Goal: Book appointment/travel/reservation

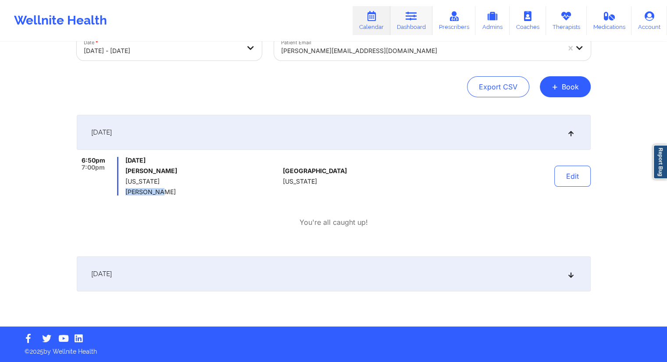
click at [416, 21] on icon at bounding box center [410, 16] width 11 height 10
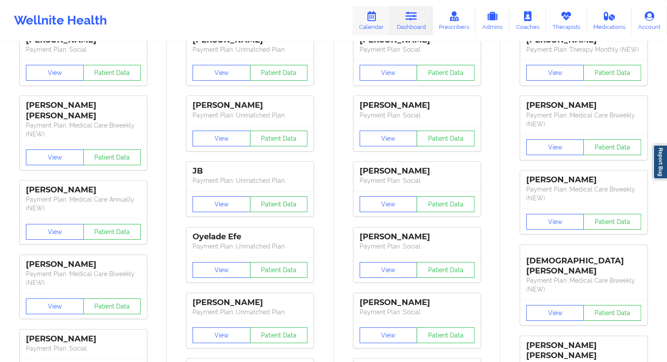
click at [379, 25] on link "Calendar" at bounding box center [371, 20] width 38 height 29
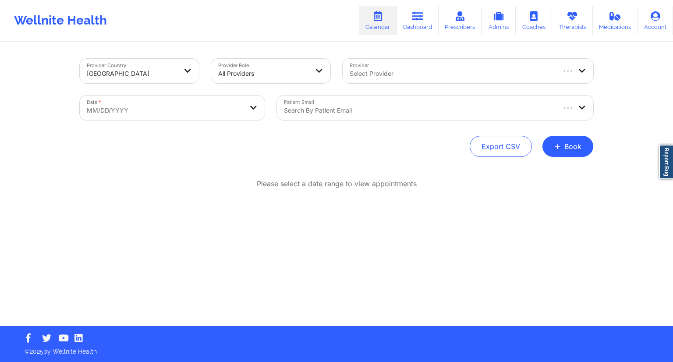
click at [213, 113] on body "Wellnite Health Calendar Dashboard Prescribers Admins Coaches Therapists Medica…" at bounding box center [336, 181] width 673 height 362
select select "2025-8"
select select "2025-9"
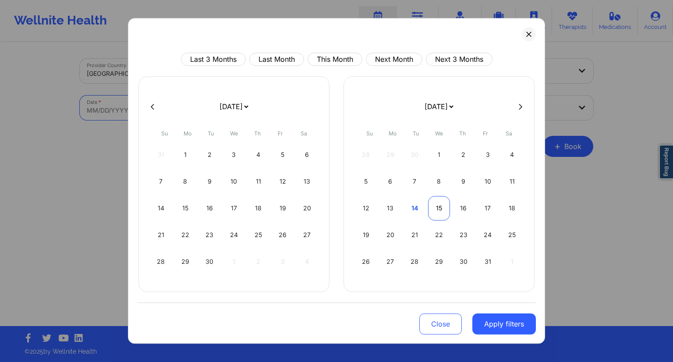
click at [441, 210] on div "15" at bounding box center [439, 208] width 22 height 25
select select "2025-9"
select select "2025-10"
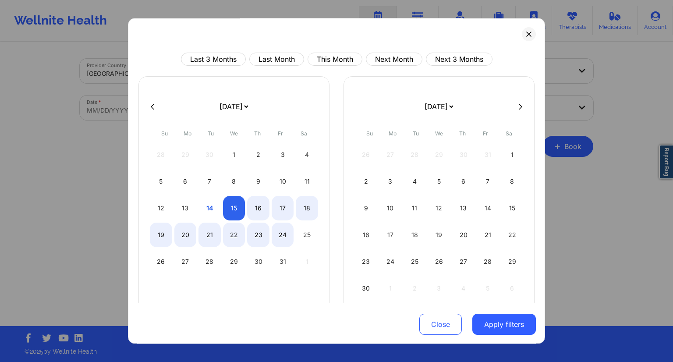
select select "2025-9"
select select "2025-10"
select select "2025-9"
select select "2025-10"
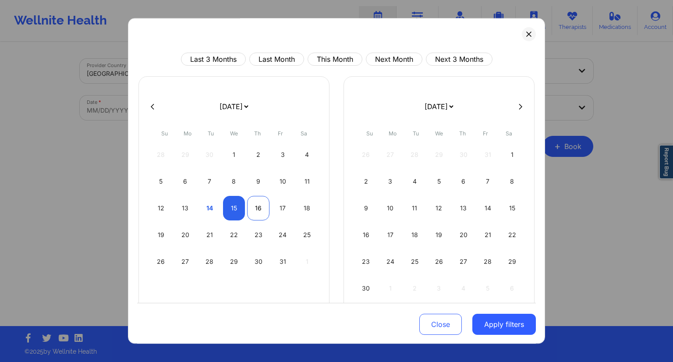
click at [251, 212] on div "16" at bounding box center [258, 208] width 22 height 25
select select "2025-9"
select select "2025-10"
click at [491, 318] on button "Apply filters" at bounding box center [505, 324] width 64 height 21
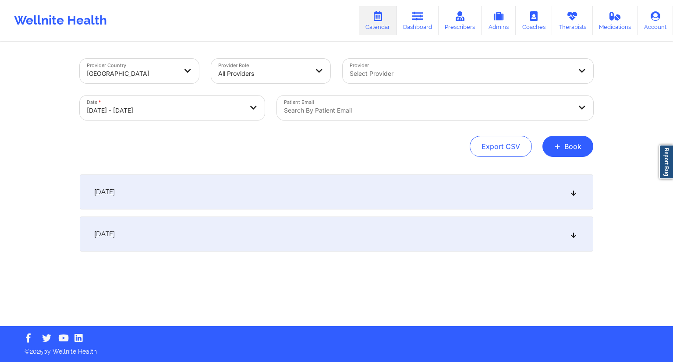
click at [338, 108] on div at bounding box center [428, 110] width 288 height 11
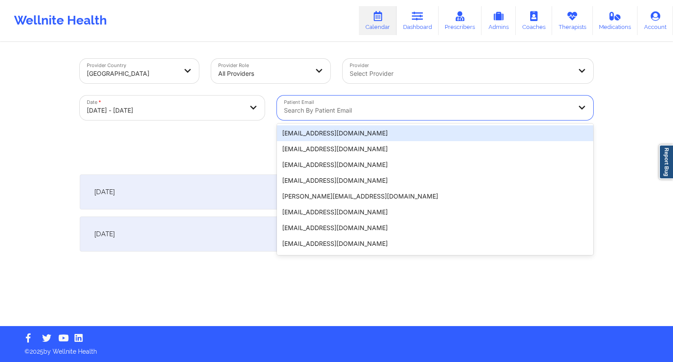
paste input "[EMAIL_ADDRESS][DOMAIN_NAME]"
type input "[EMAIL_ADDRESS][DOMAIN_NAME]"
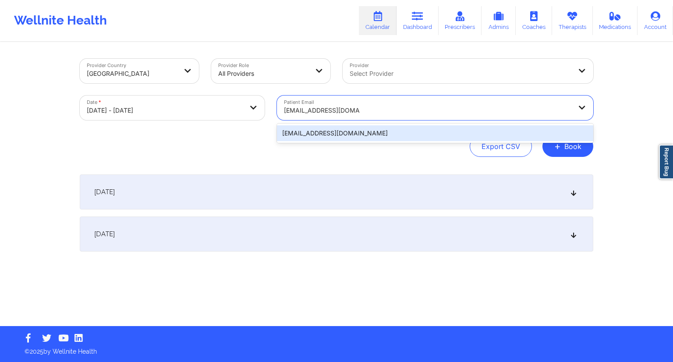
click at [309, 132] on div "[EMAIL_ADDRESS][DOMAIN_NAME]" at bounding box center [435, 133] width 316 height 16
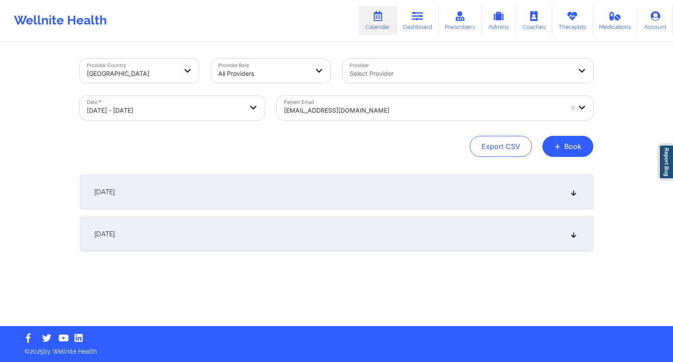
click at [197, 196] on div "[DATE]" at bounding box center [337, 191] width 514 height 35
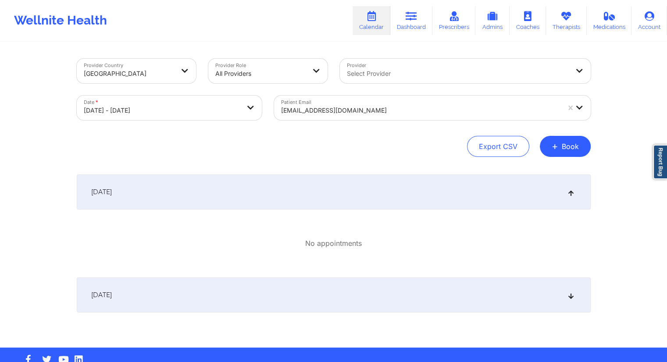
click at [218, 288] on div "[DATE]" at bounding box center [334, 294] width 514 height 35
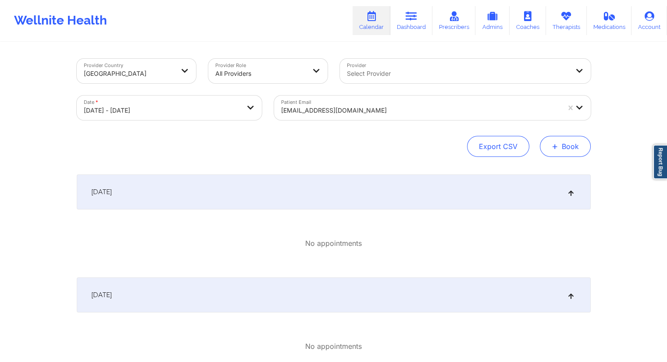
click at [555, 144] on span "+" at bounding box center [554, 146] width 7 height 5
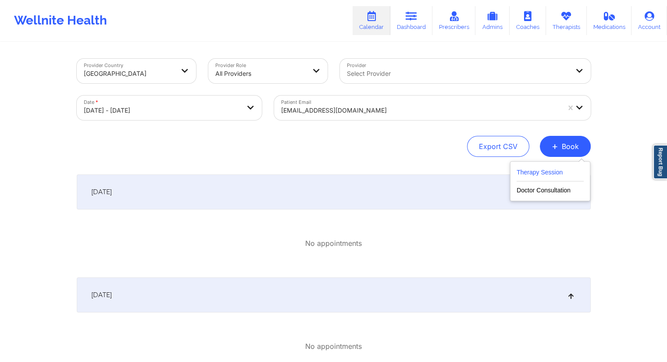
click at [522, 174] on button "Therapy Session" at bounding box center [549, 174] width 67 height 14
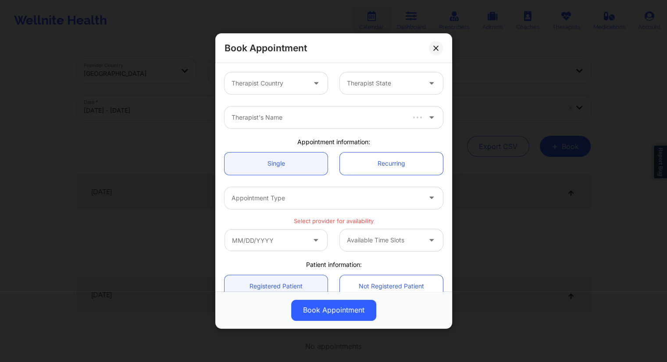
click at [268, 86] on div at bounding box center [268, 83] width 74 height 11
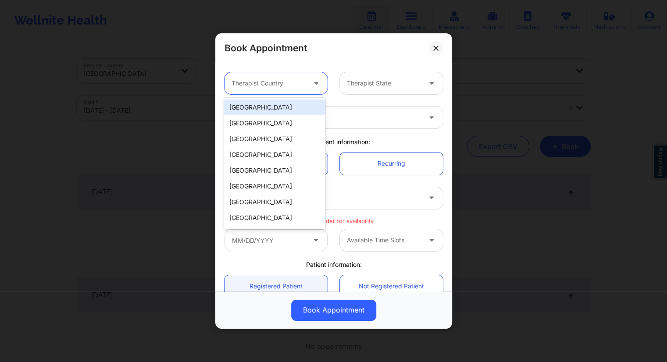
click at [260, 111] on div "[GEOGRAPHIC_DATA]" at bounding box center [274, 107] width 101 height 16
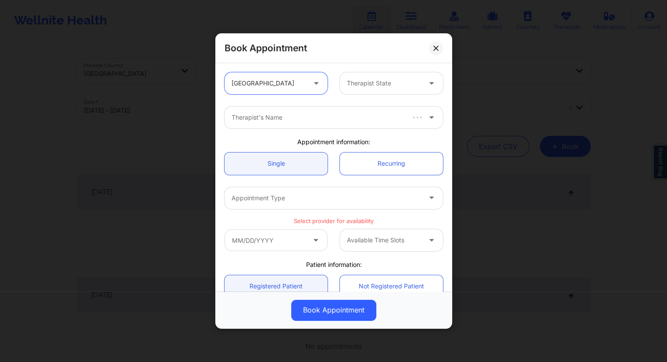
click at [373, 77] on div "Therapist State" at bounding box center [381, 83] width 82 height 22
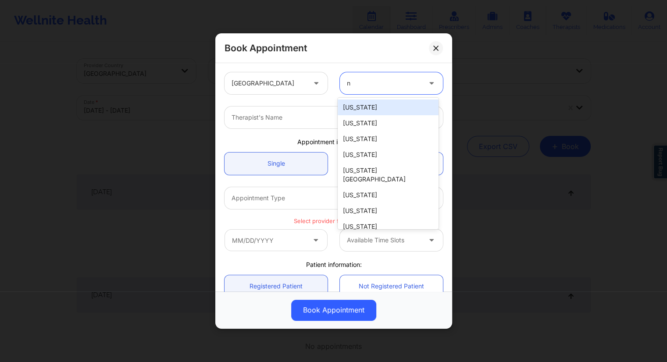
type input "ny"
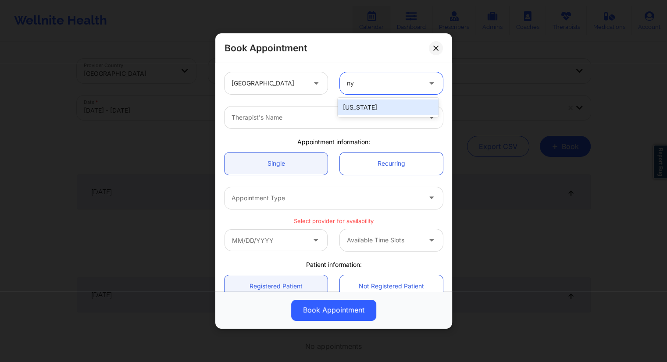
click at [359, 113] on div "[US_STATE]" at bounding box center [388, 107] width 101 height 16
click at [282, 123] on div "Therapist's Name" at bounding box center [322, 118] width 197 height 22
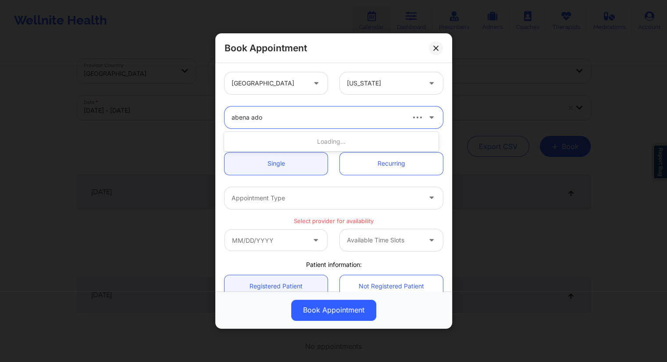
type input "[PERSON_NAME]"
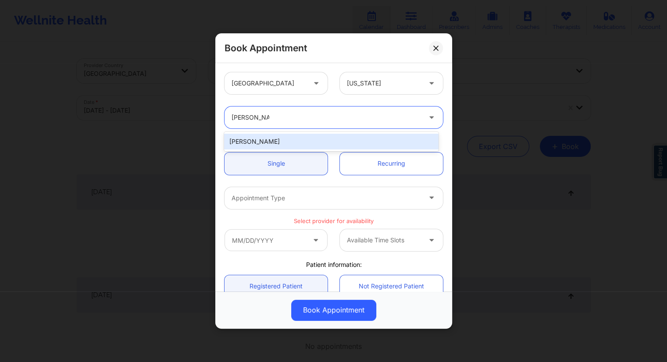
click at [281, 141] on div "[PERSON_NAME]" at bounding box center [331, 142] width 214 height 16
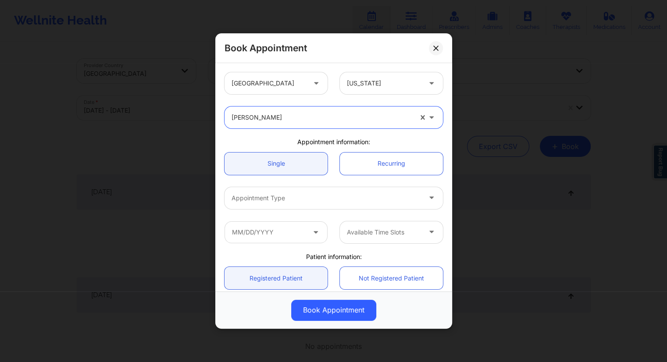
click at [274, 195] on div at bounding box center [325, 198] width 189 height 11
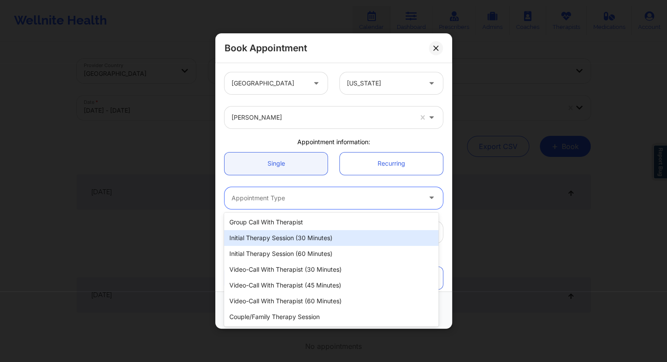
click at [285, 239] on div "Initial Therapy Session (30 minutes)" at bounding box center [331, 238] width 214 height 16
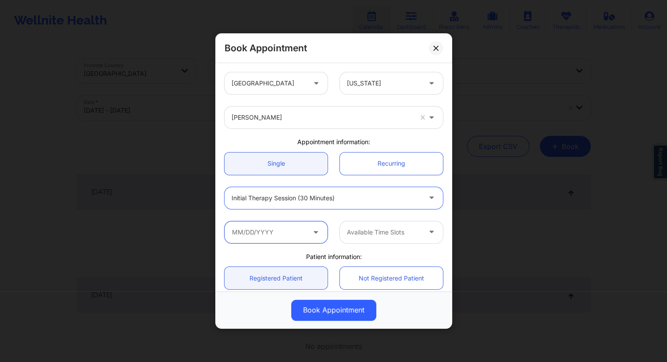
click at [270, 231] on input "text" at bounding box center [275, 232] width 103 height 22
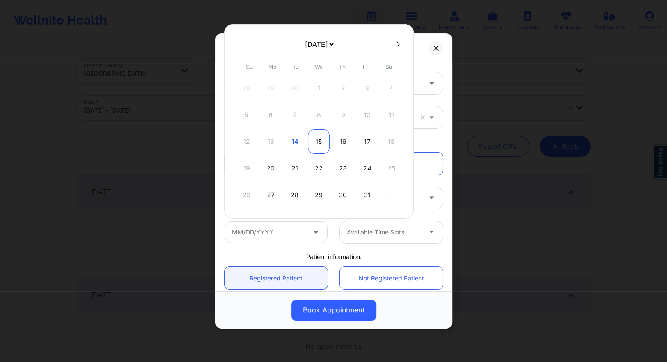
click at [318, 141] on div "15" at bounding box center [319, 141] width 22 height 25
type input "[DATE]"
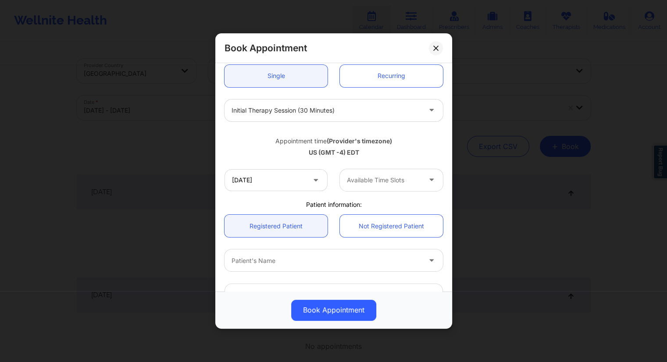
scroll to position [175, 0]
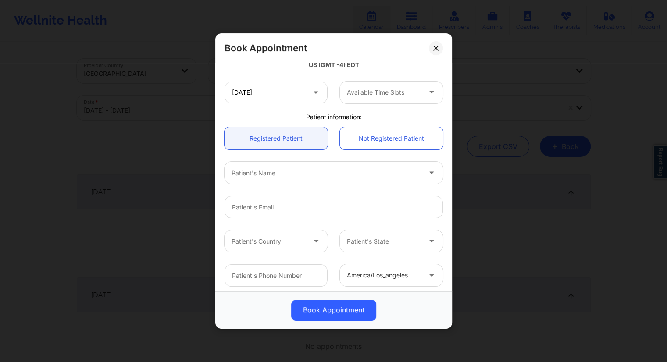
click at [386, 88] on div at bounding box center [384, 92] width 74 height 11
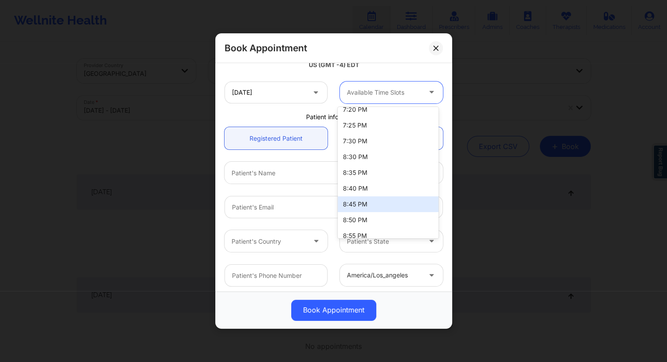
scroll to position [529, 0]
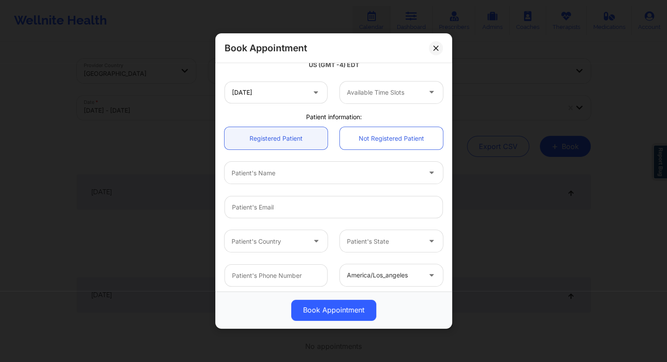
click at [296, 111] on div "[GEOGRAPHIC_DATA] [US_STATE] [PERSON_NAME] Appointment information: Single Recu…" at bounding box center [333, 91] width 231 height 401
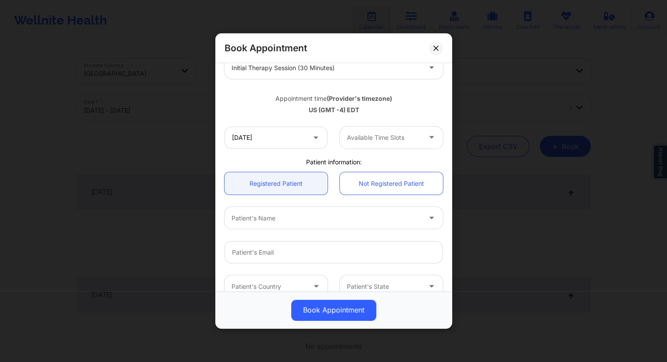
scroll to position [131, 0]
click at [417, 138] on div "Available Time Slots" at bounding box center [381, 136] width 82 height 22
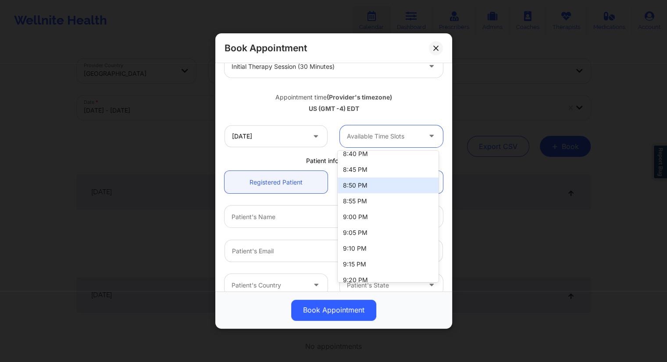
scroll to position [573, 0]
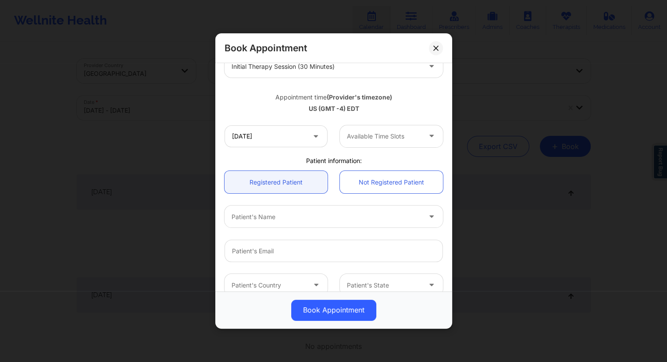
click at [380, 105] on div "US (GMT -4) EDT" at bounding box center [333, 108] width 218 height 9
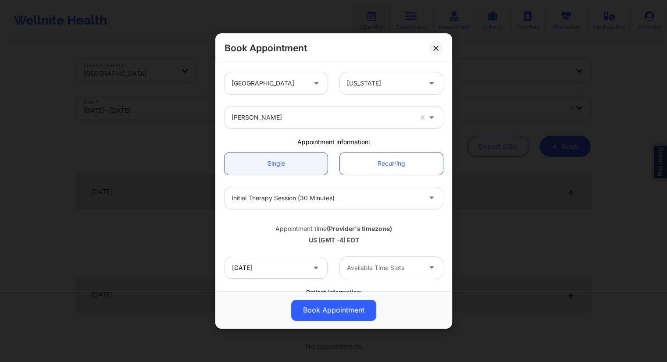
scroll to position [88, 0]
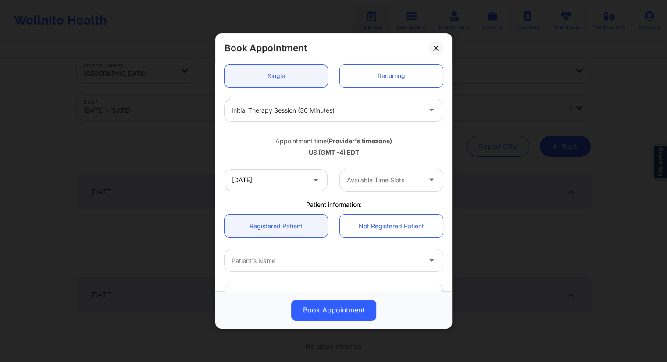
click at [397, 183] on div at bounding box center [384, 180] width 74 height 11
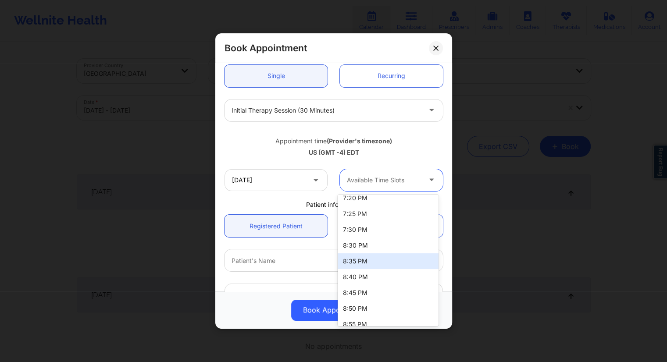
scroll to position [529, 0]
click at [353, 257] on div "8:30 PM" at bounding box center [388, 259] width 101 height 16
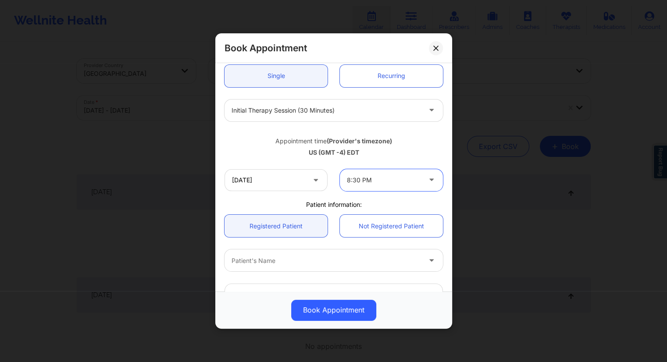
click at [387, 152] on div "US (GMT -4) EDT" at bounding box center [333, 152] width 218 height 9
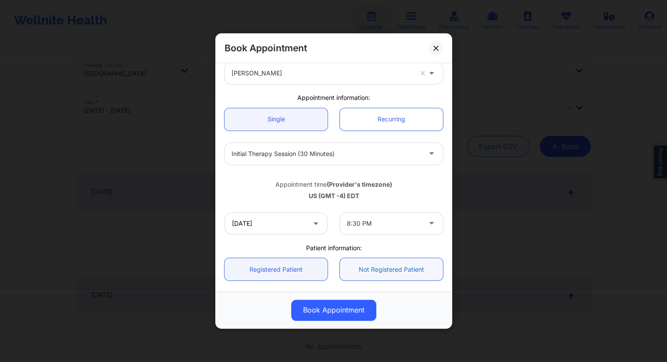
scroll to position [131, 0]
